Goal: Communication & Community: Answer question/provide support

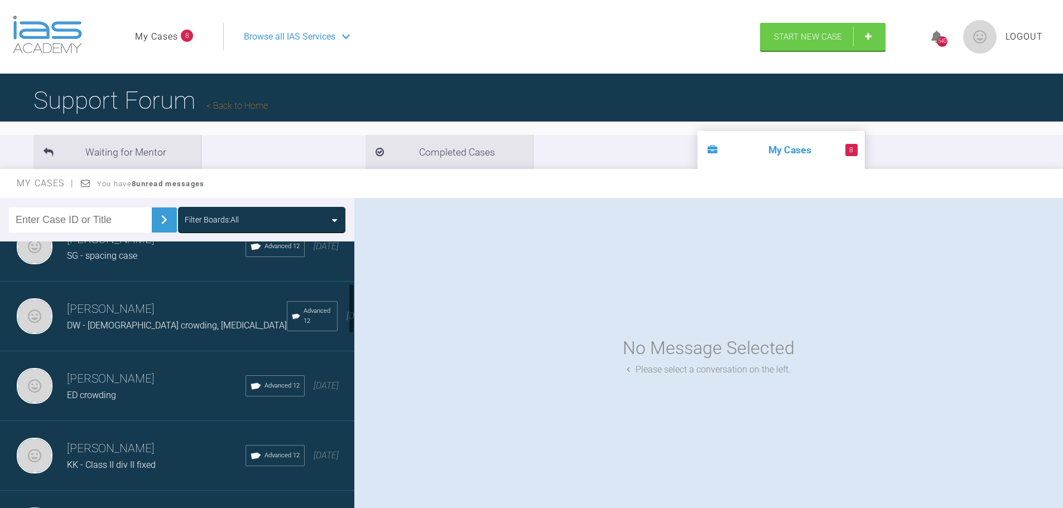
scroll to position [279, 0]
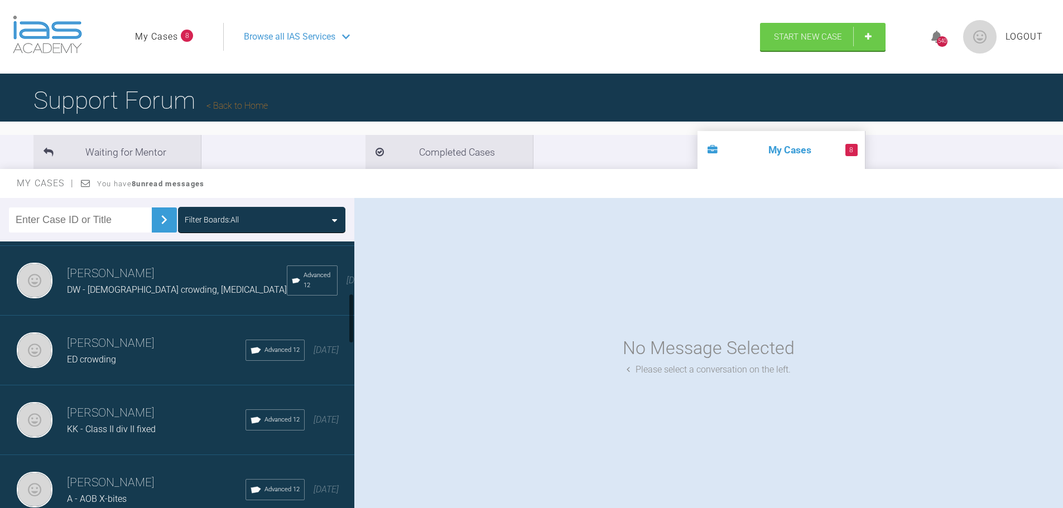
click at [182, 297] on div "DW - [DEMOGRAPHIC_DATA] crowding, [MEDICAL_DATA]" at bounding box center [177, 290] width 220 height 15
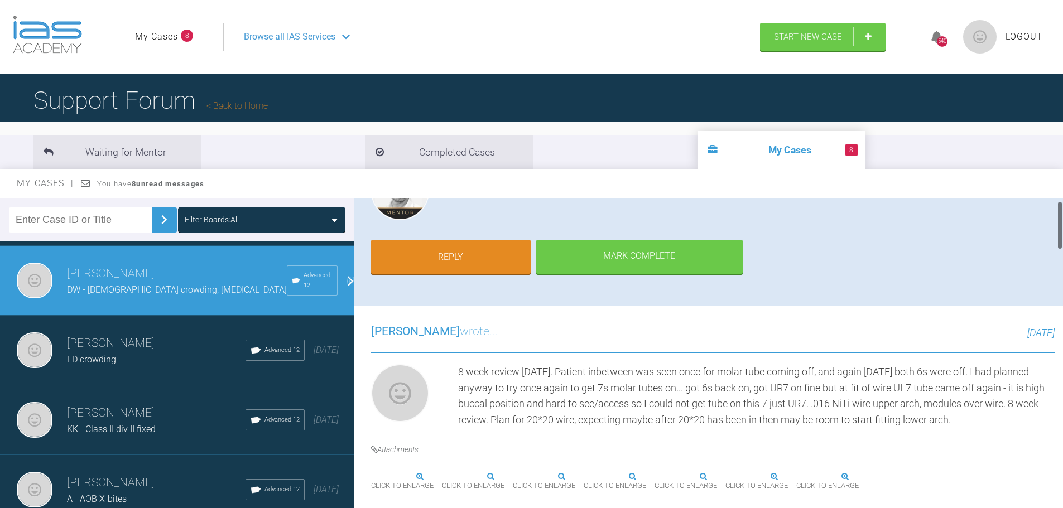
scroll to position [0, 0]
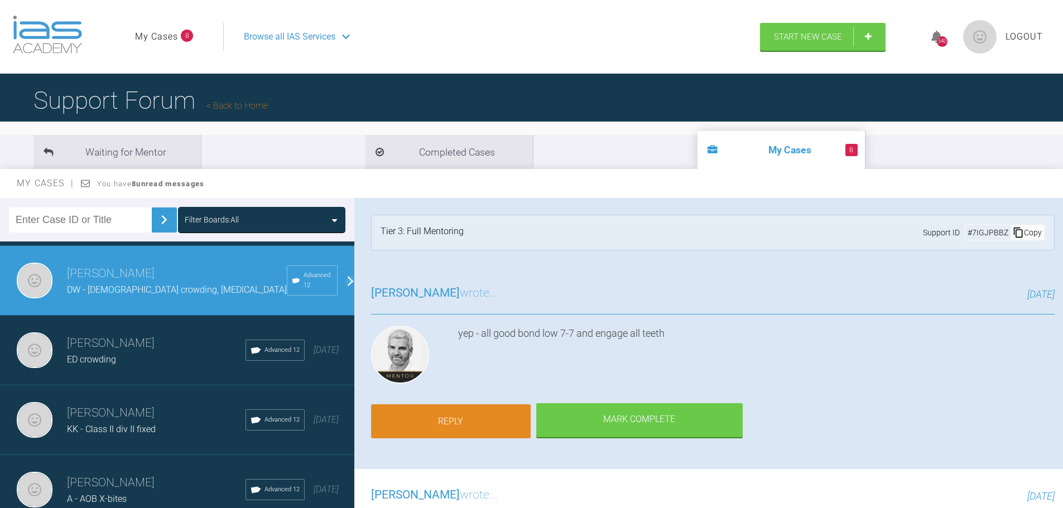
click at [455, 411] on link "Reply" at bounding box center [451, 422] width 160 height 35
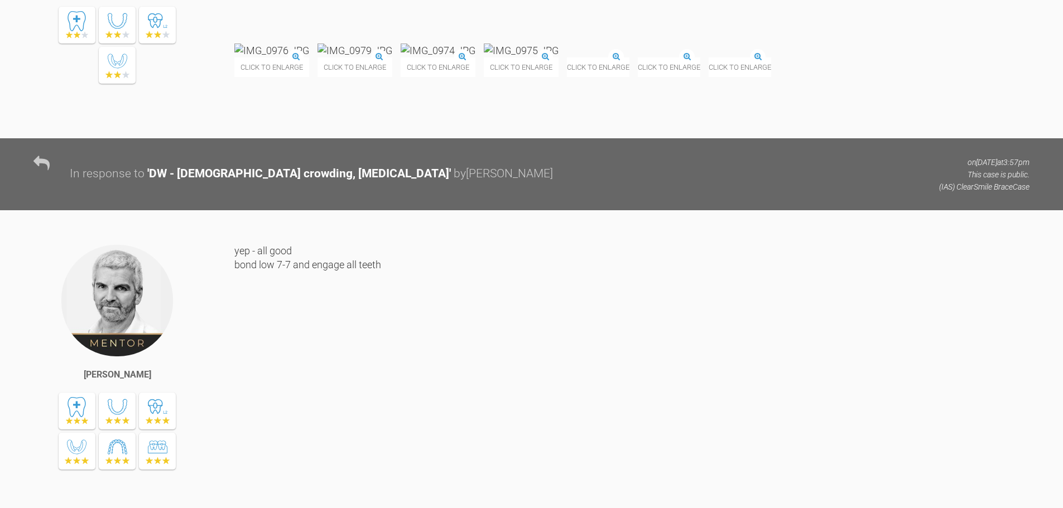
scroll to position [2311, 0]
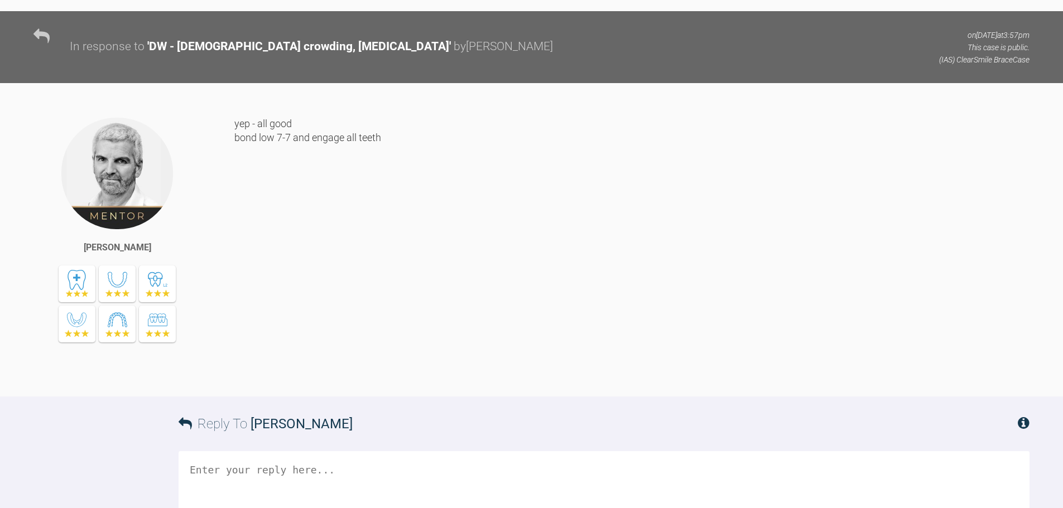
scroll to position [2701, 0]
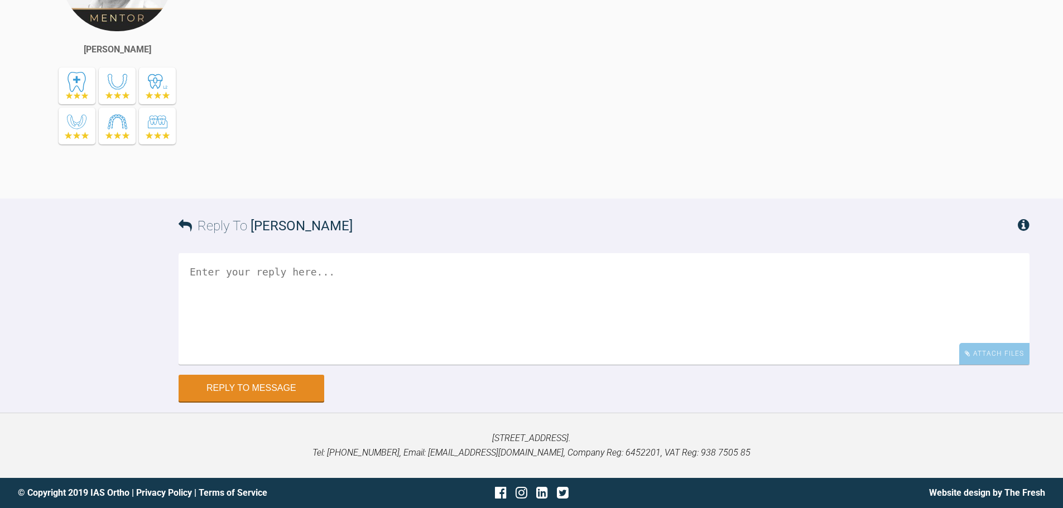
drag, startPoint x: 393, startPoint y: 469, endPoint x: 398, endPoint y: 465, distance: 6.3
click at [395, 365] on textarea at bounding box center [604, 309] width 851 height 112
click at [521, 365] on textarea "8 week review today. Moved up to 20*20 wire upper arch today. Agree to bond up …" at bounding box center [604, 309] width 851 height 112
click at [754, 365] on textarea "8 week review today. Moved up to 20*20 wire upper arch today, modules over. Agr…" at bounding box center [604, 309] width 851 height 112
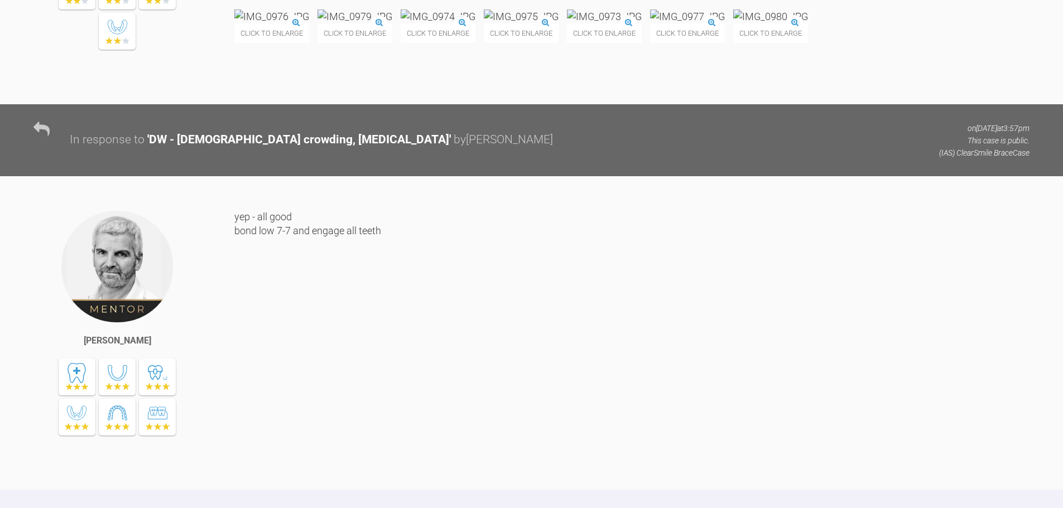
scroll to position [2366, 0]
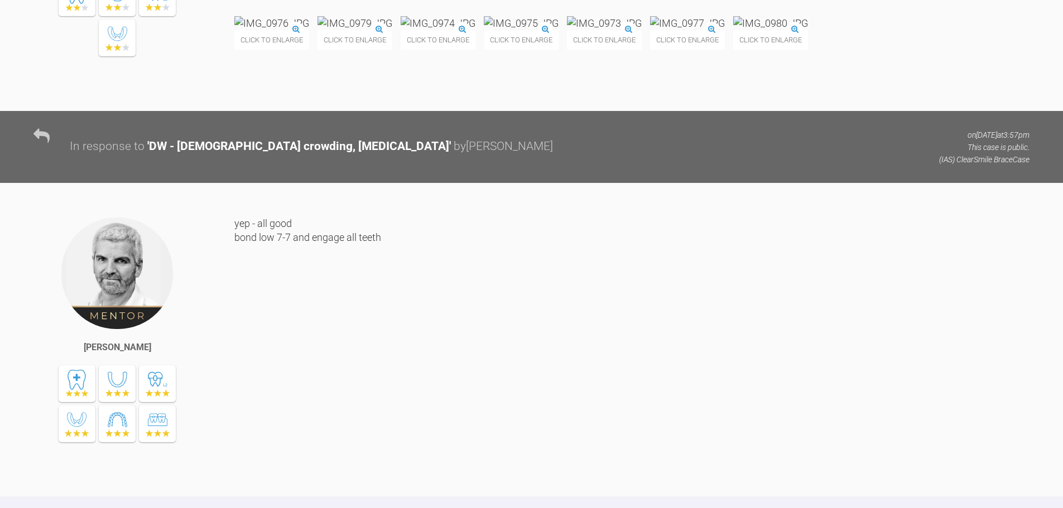
click at [733, 30] on img at bounding box center [770, 23] width 75 height 14
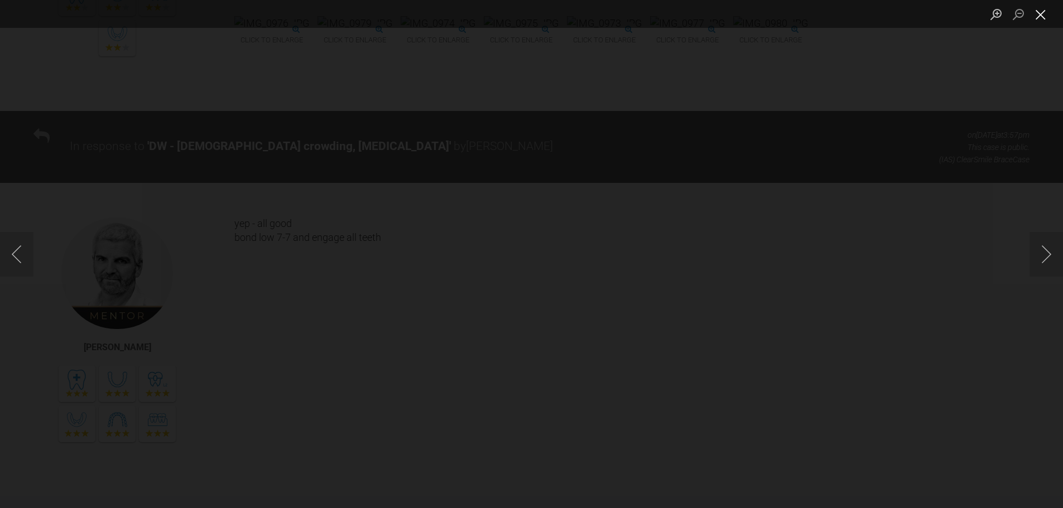
click at [1045, 18] on button "Close lightbox" at bounding box center [1040, 14] width 22 height 20
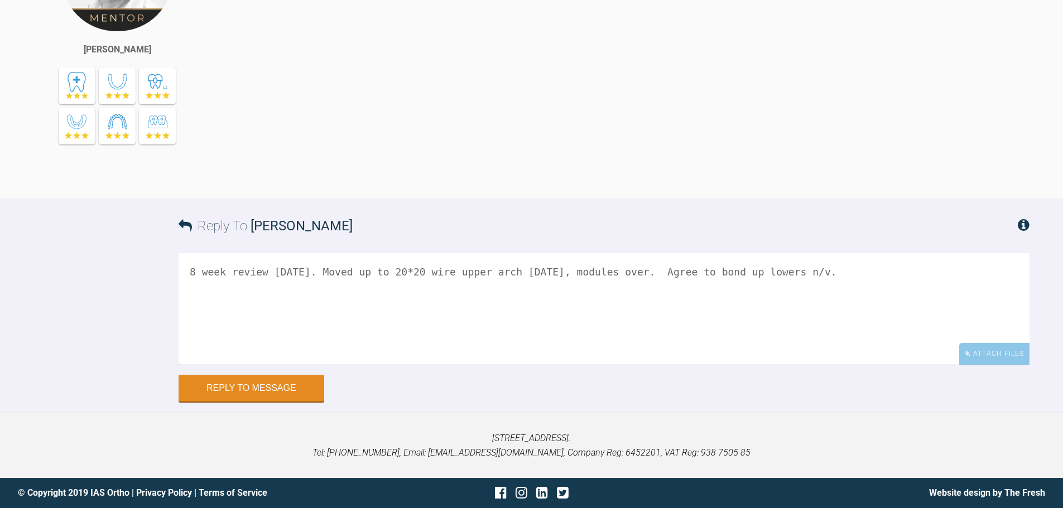
scroll to position [2869, 0]
click at [1003, 353] on div "Attach Files" at bounding box center [994, 354] width 70 height 22
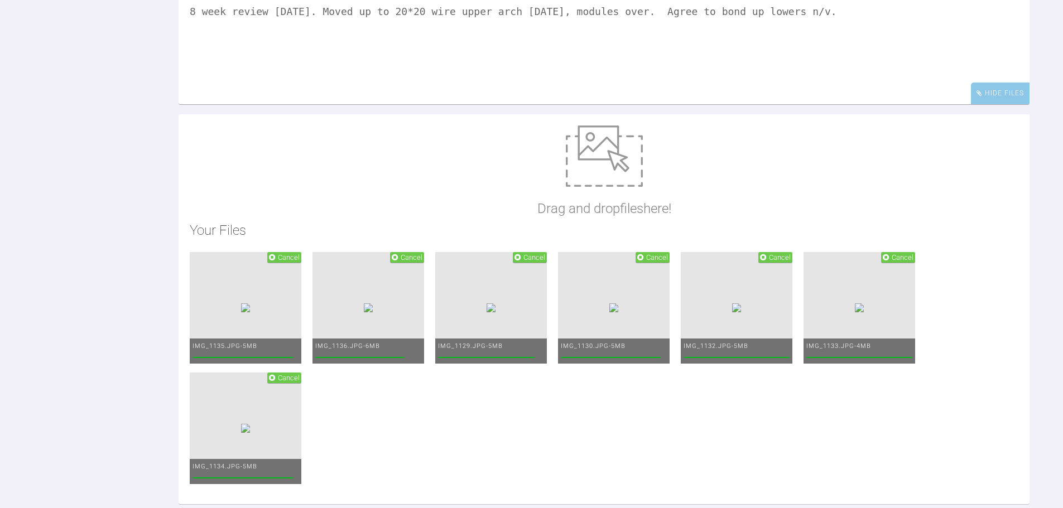
scroll to position [2924, 0]
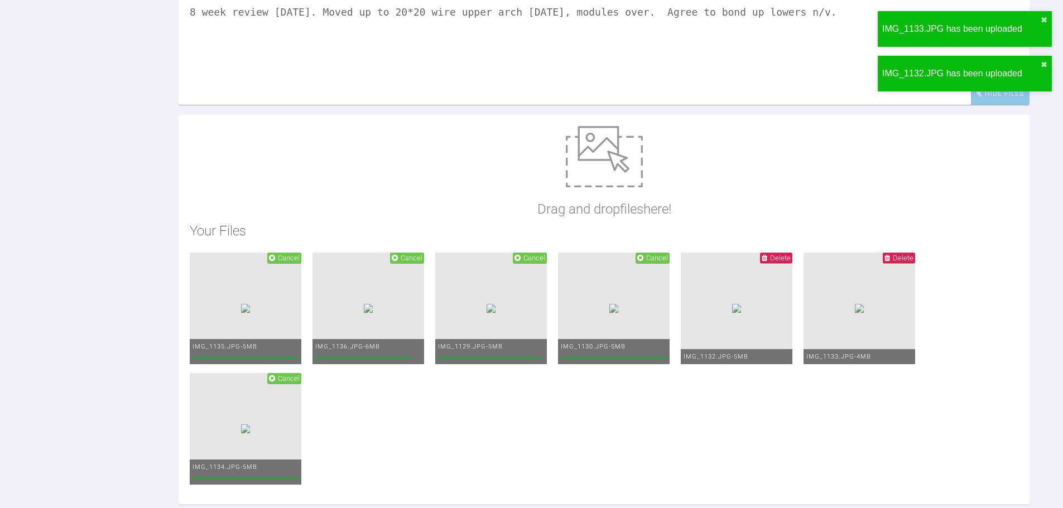
click at [794, 105] on textarea "8 week review today. Moved up to 20*20 wire upper arch today, modules over. Agr…" at bounding box center [604, 49] width 851 height 112
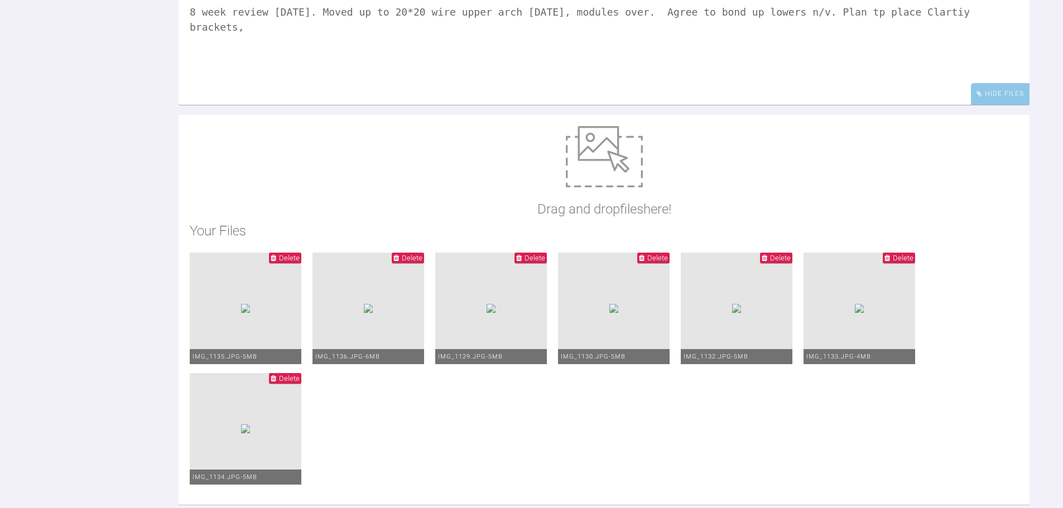
click at [875, 105] on textarea "8 week review today. Moved up to 20*20 wire upper arch today, modules over. Agr…" at bounding box center [604, 49] width 851 height 112
drag, startPoint x: 886, startPoint y: 215, endPoint x: 876, endPoint y: 215, distance: 9.5
click at [876, 105] on textarea "8 week review today. Moved up to 20*20 wire upper arch today, modules over. Agr…" at bounding box center [604, 49] width 851 height 112
click at [810, 105] on textarea "8 week review today. Moved up to 20*20 wire upper arch today, modules over. Agr…" at bounding box center [604, 49] width 851 height 112
click at [945, 105] on textarea "8 week review today. Moved up to 20*20 wire upper arch today, modules over. Agr…" at bounding box center [604, 49] width 851 height 112
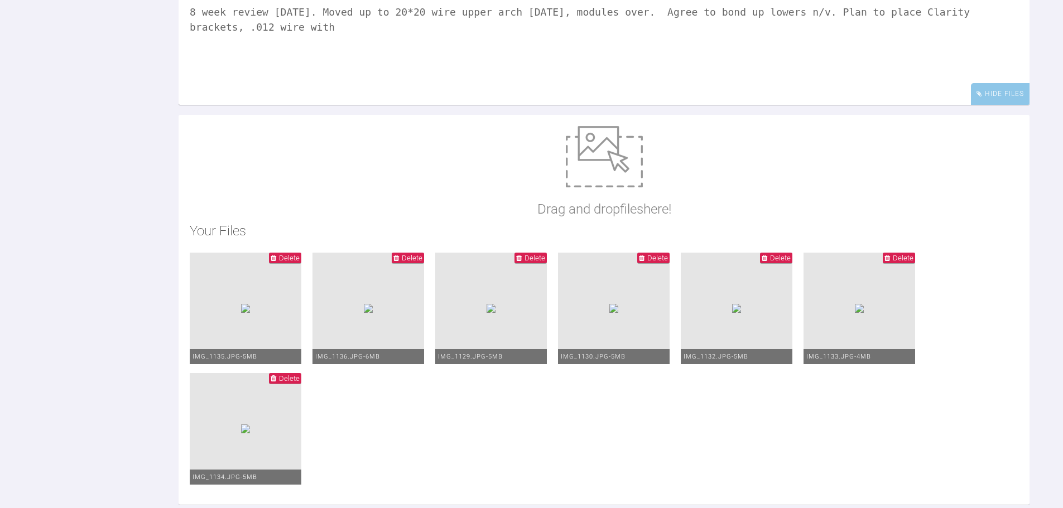
click at [951, 105] on textarea "8 week review today. Moved up to 20*20 wire upper arch today, modules over. Agr…" at bounding box center [604, 49] width 851 height 112
click at [941, 105] on textarea "8 week review today. Moved up to 20*20 wire upper arch today, modules over. Agr…" at bounding box center [604, 49] width 851 height 112
drag, startPoint x: 992, startPoint y: 216, endPoint x: 982, endPoint y: 215, distance: 10.1
click at [982, 105] on textarea "8 week review today. Moved up to 20*20 wire upper arch today, modules over. Agr…" at bounding box center [604, 49] width 851 height 112
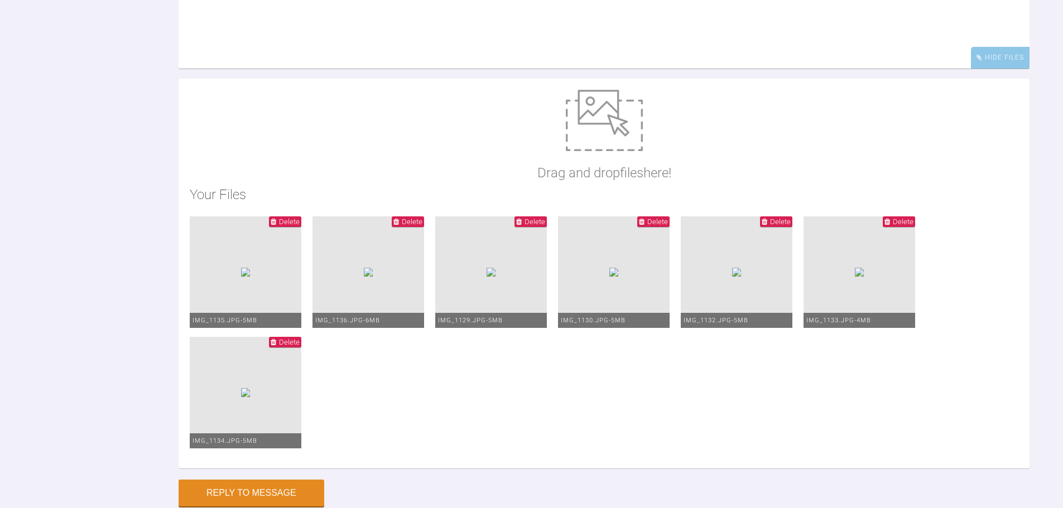
scroll to position [2980, 0]
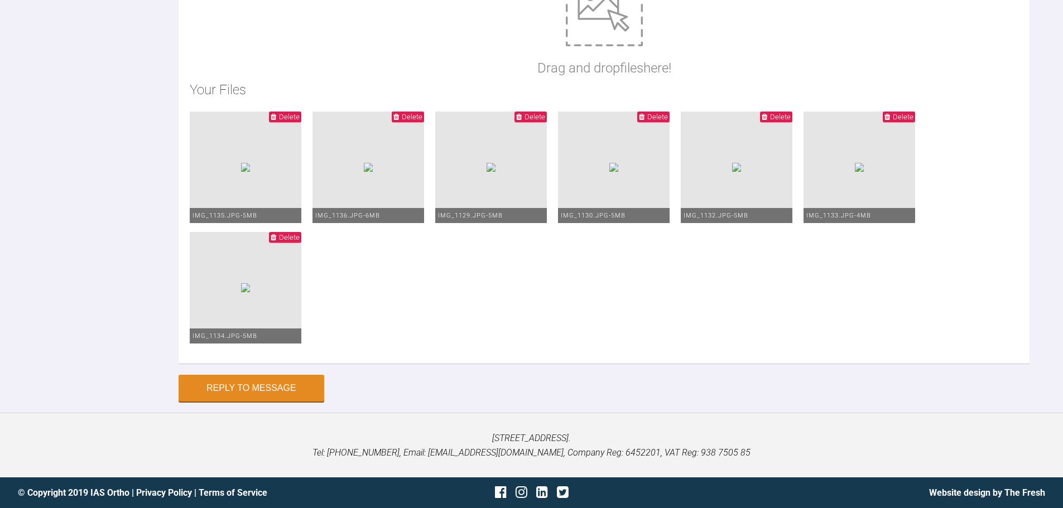
scroll to position [3092, 0]
drag, startPoint x: 256, startPoint y: 79, endPoint x: 162, endPoint y: 87, distance: 94.1
click at [162, 87] on div "Reply To Ross Hobson 8 week review today. Moved up to 20*20 wire upper arch tod…" at bounding box center [531, 99] width 1063 height 604
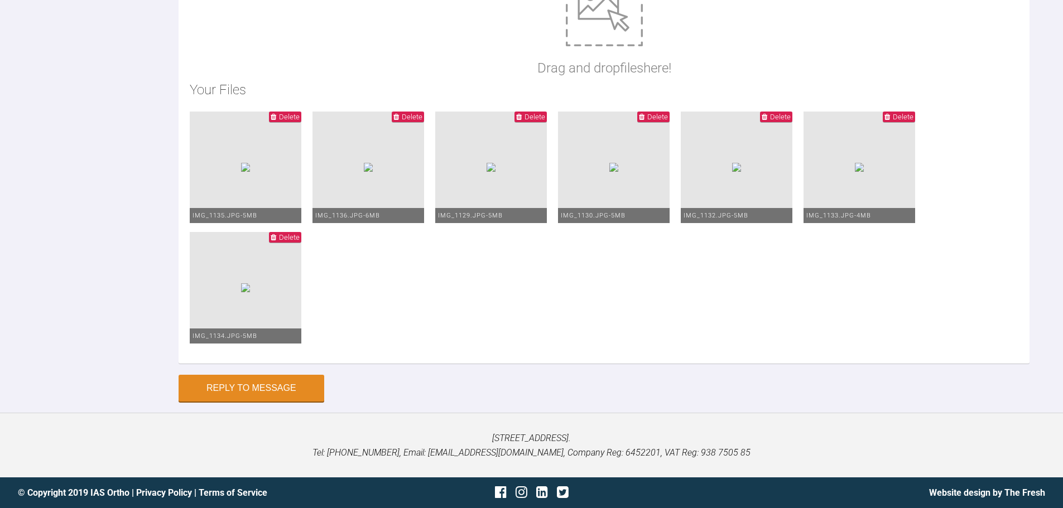
drag, startPoint x: 921, startPoint y: 80, endPoint x: 479, endPoint y: 81, distance: 441.9
type textarea "8 week review today. Moved up to 20*20 wire upper arch today, modules over. Agr…"
click at [283, 403] on button "Reply to Message" at bounding box center [252, 389] width 146 height 27
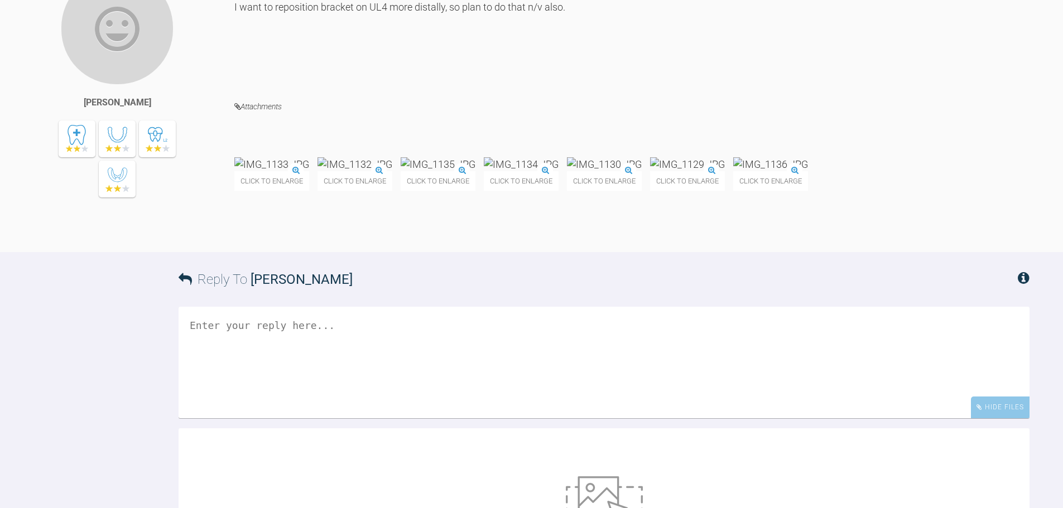
scroll to position [2977, 0]
